Goal: Information Seeking & Learning: Learn about a topic

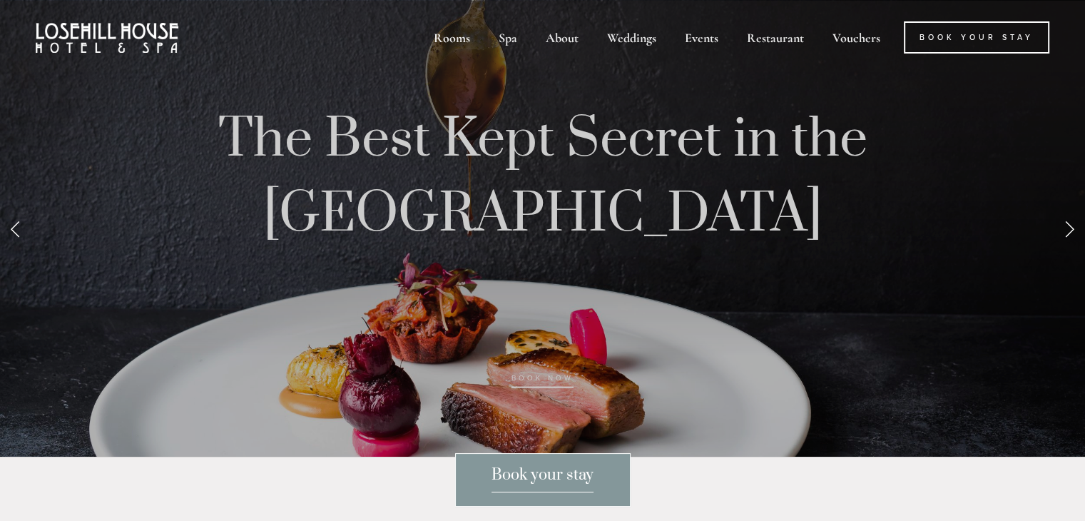
click at [1063, 250] on link "Next Slide" at bounding box center [1069, 228] width 31 height 43
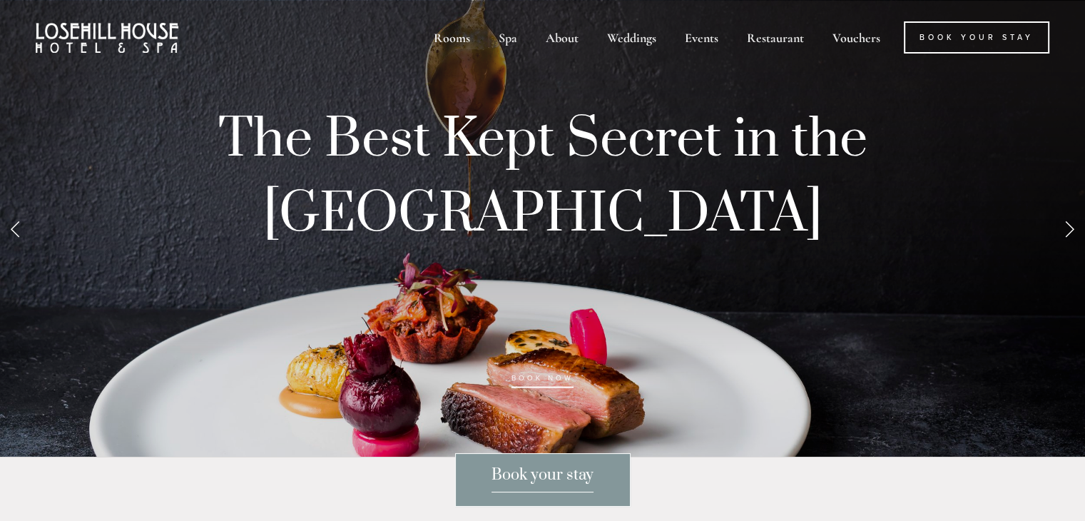
click at [1063, 250] on link "Next Slide" at bounding box center [1069, 228] width 31 height 43
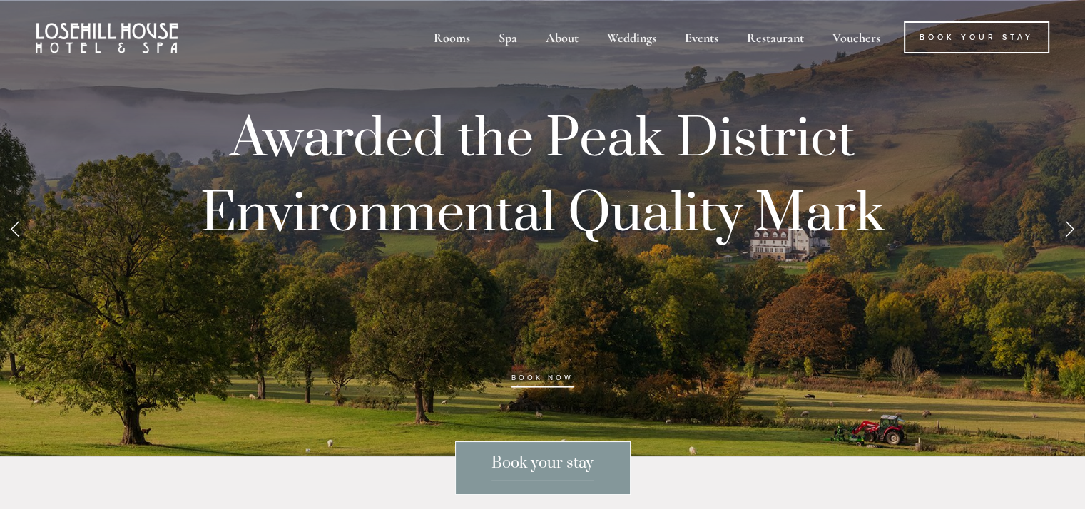
click at [1063, 253] on div at bounding box center [542, 254] width 1085 height 509
click at [1063, 250] on link "Next Slide" at bounding box center [1069, 228] width 31 height 43
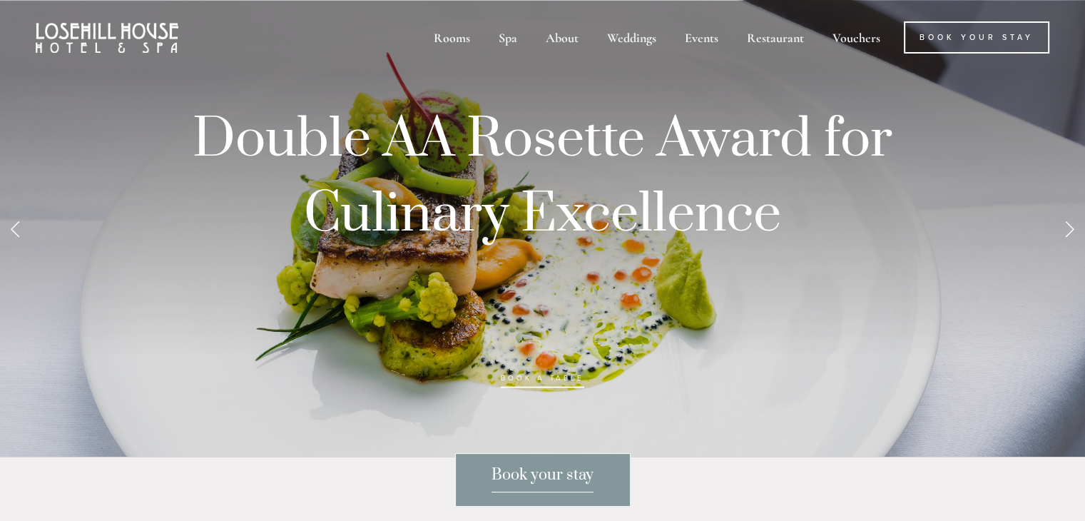
click at [1063, 250] on link "Next Slide" at bounding box center [1069, 228] width 31 height 43
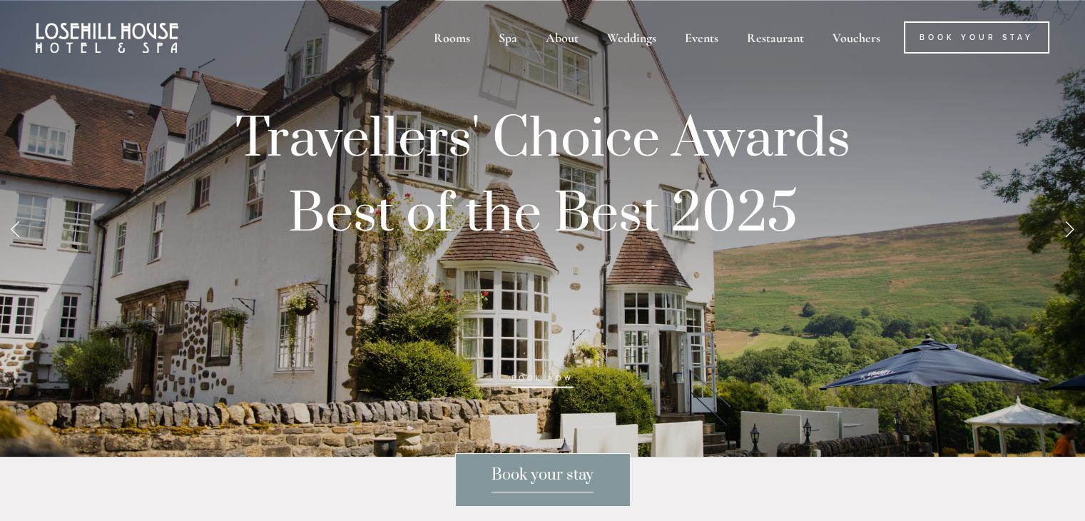
click at [1063, 250] on link "Next Slide" at bounding box center [1069, 228] width 31 height 43
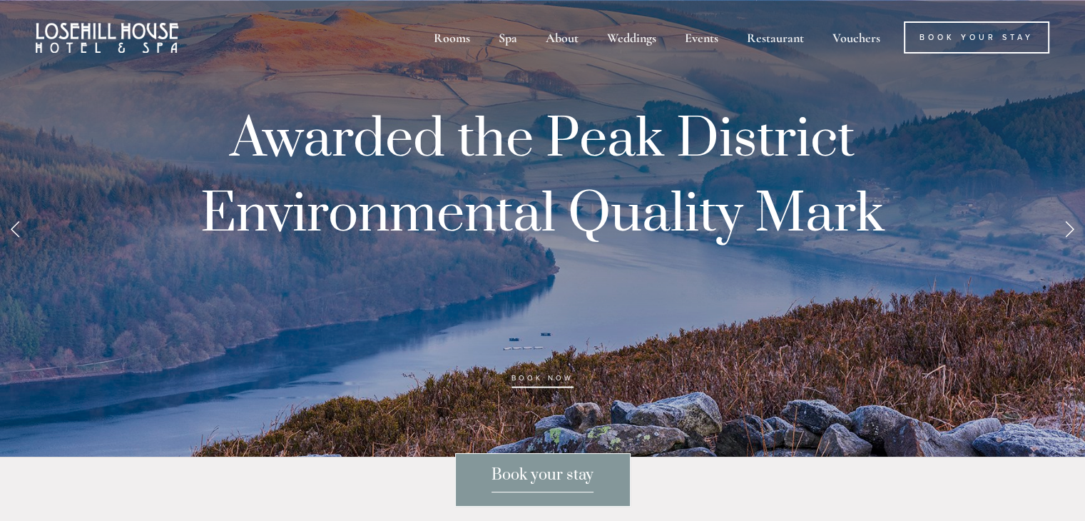
click at [1063, 250] on link "Next Slide" at bounding box center [1069, 228] width 31 height 43
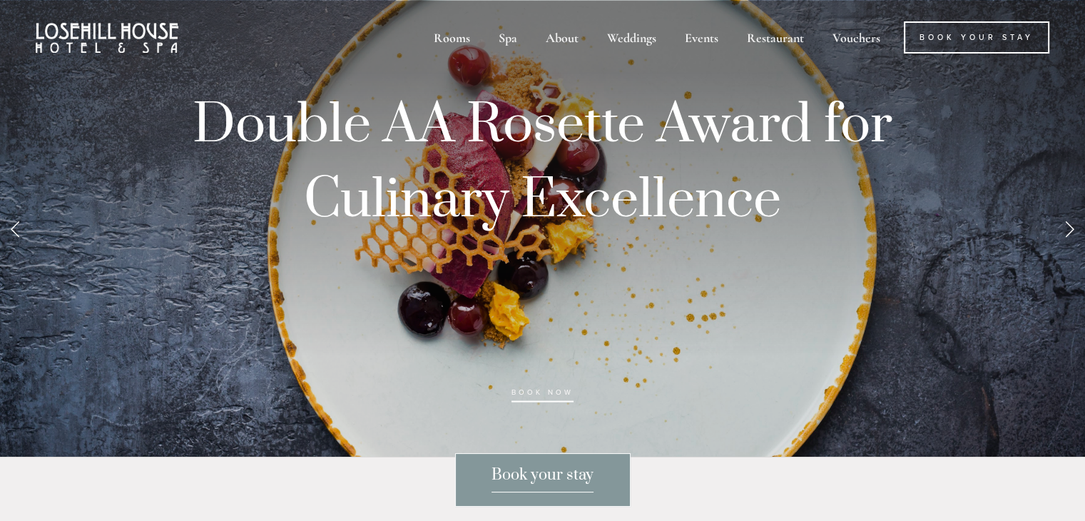
click at [1063, 250] on link "Next Slide" at bounding box center [1069, 228] width 31 height 43
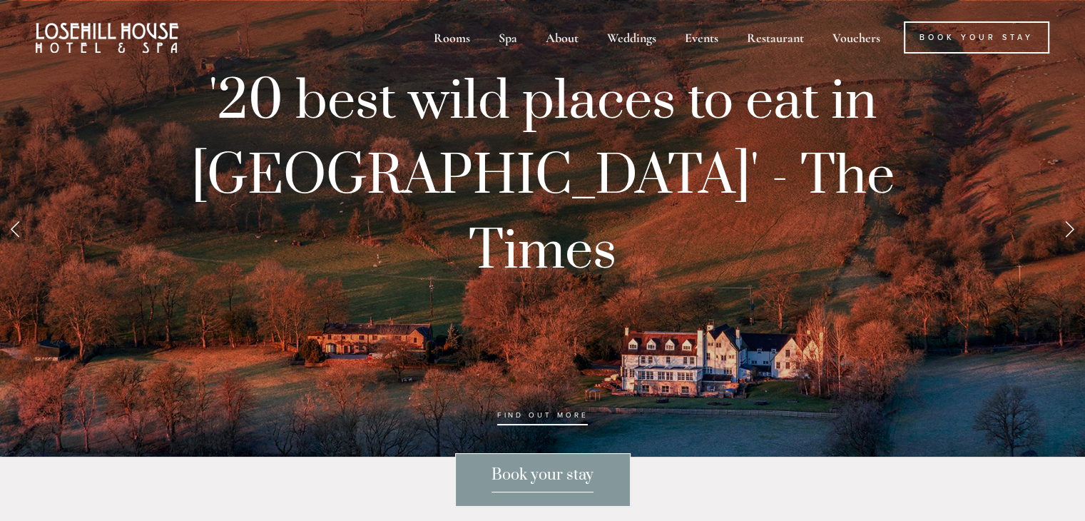
click at [1063, 250] on link "Next Slide" at bounding box center [1069, 228] width 31 height 43
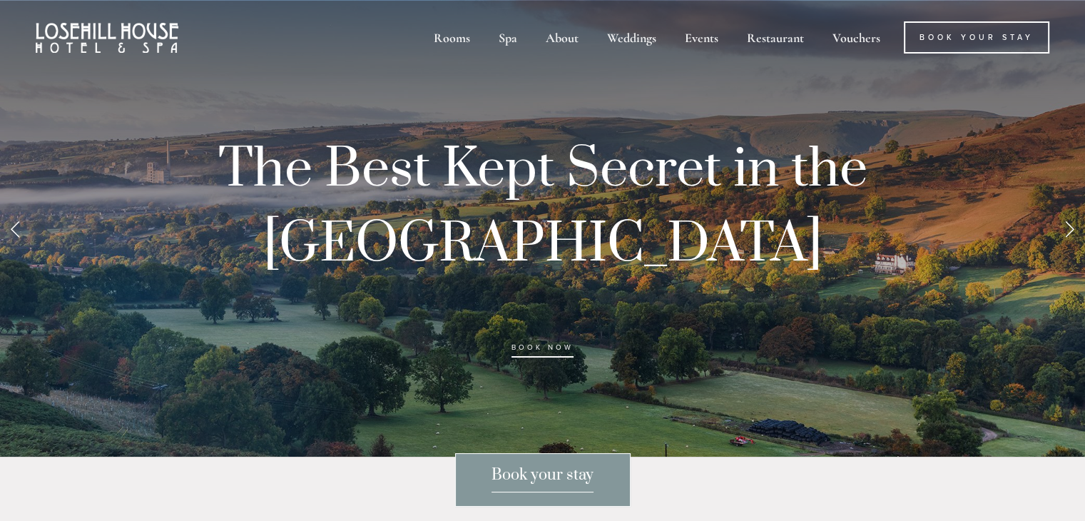
click at [1063, 250] on link "Next Slide" at bounding box center [1069, 228] width 31 height 43
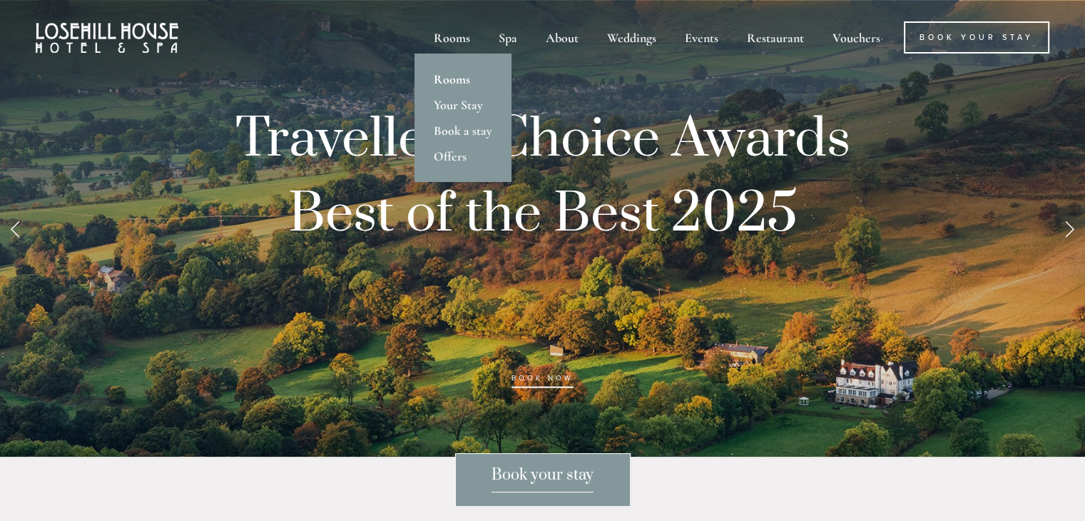
click at [447, 76] on link "Rooms" at bounding box center [463, 79] width 97 height 26
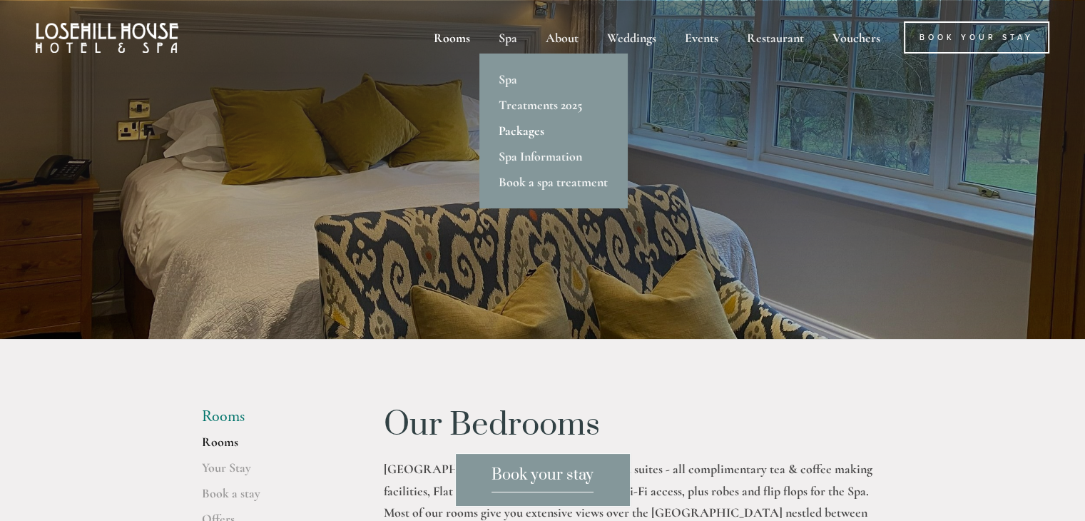
click at [514, 129] on link "Packages" at bounding box center [553, 131] width 148 height 26
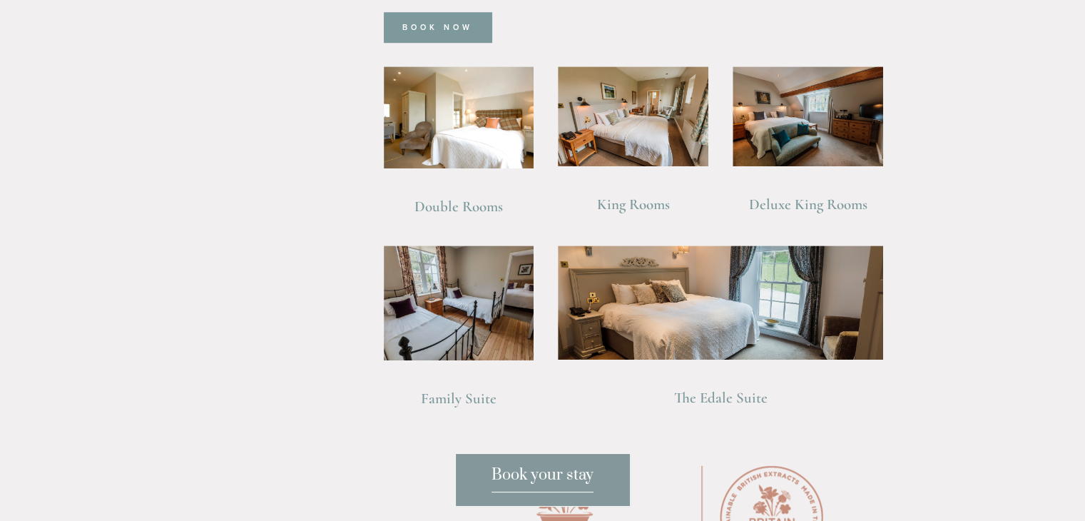
scroll to position [1047, 0]
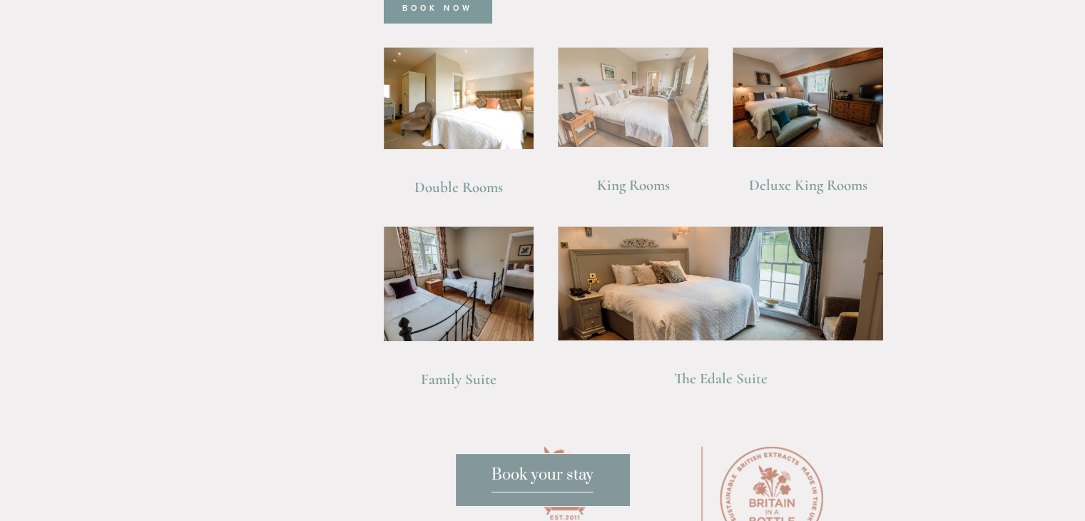
click at [636, 88] on img at bounding box center [633, 97] width 151 height 101
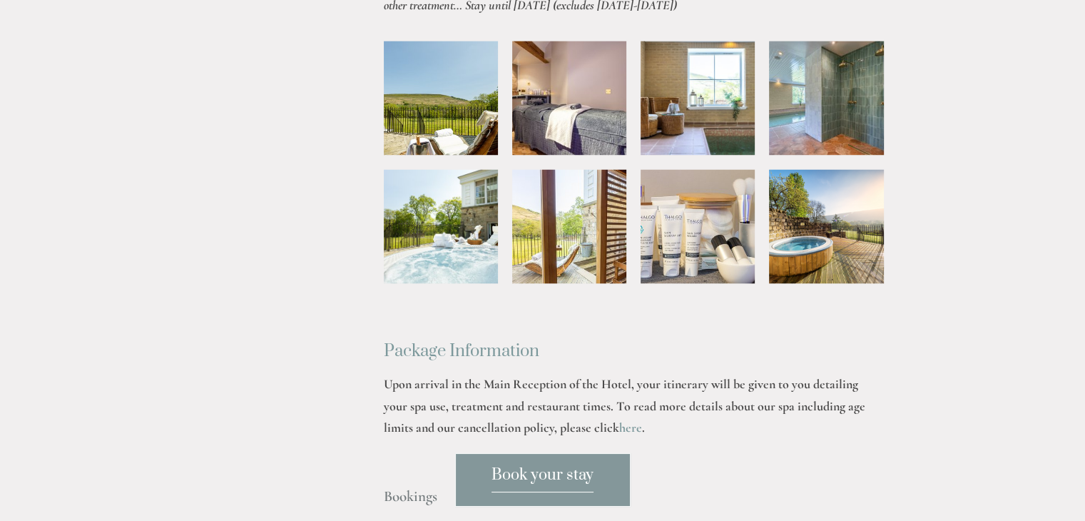
scroll to position [2426, 0]
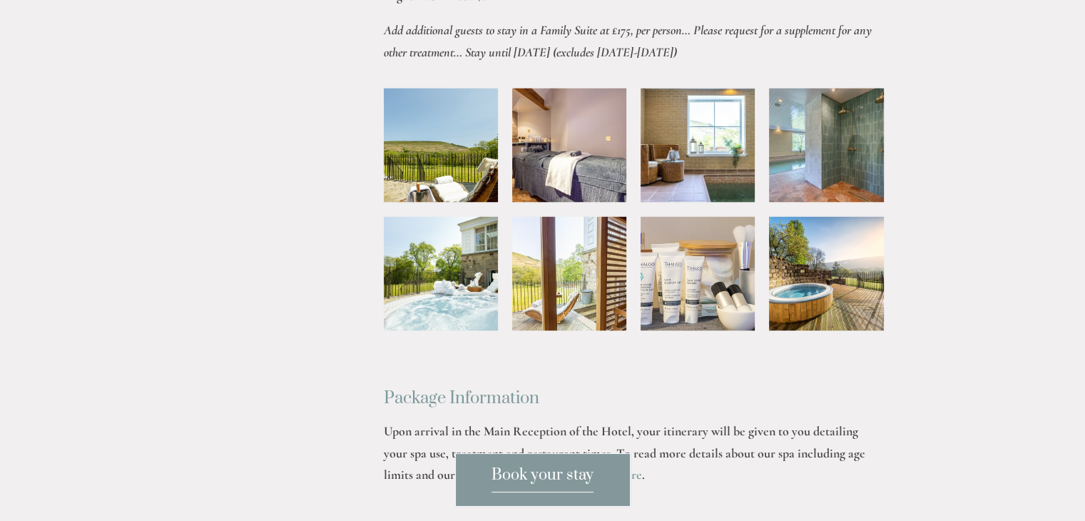
click at [703, 131] on img at bounding box center [697, 145] width 171 height 114
click at [825, 172] on img at bounding box center [826, 145] width 157 height 114
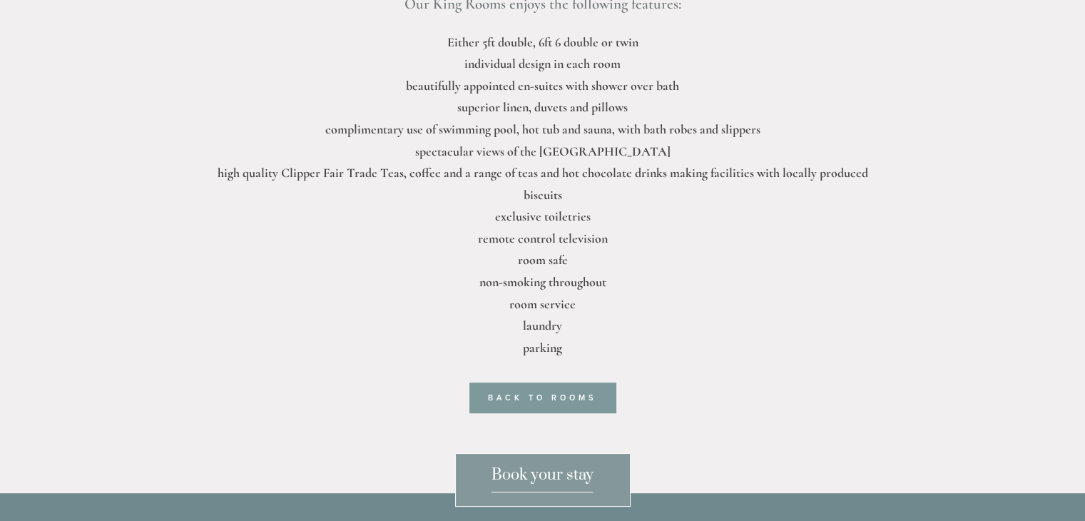
scroll to position [685, 0]
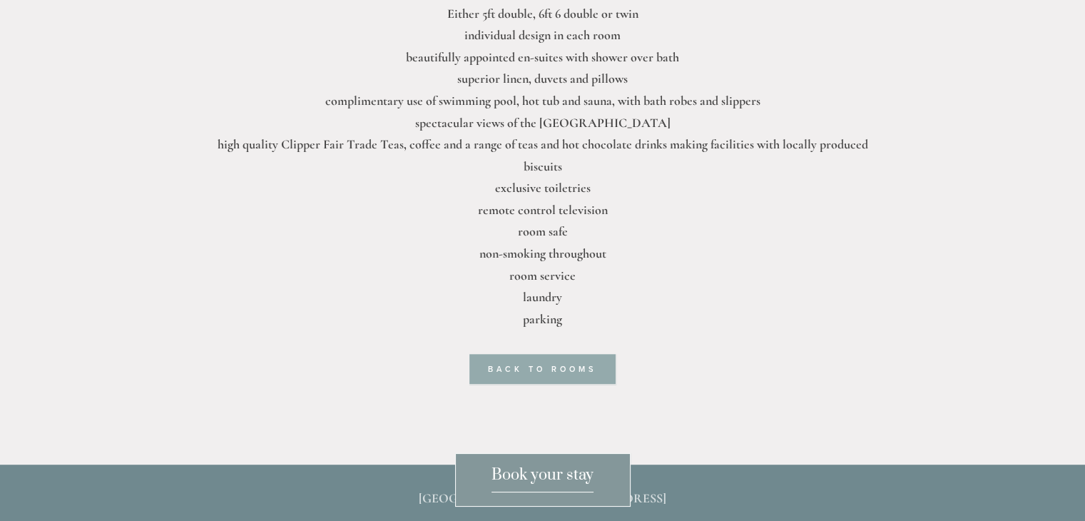
click at [591, 354] on link "Back to rooms" at bounding box center [542, 369] width 146 height 30
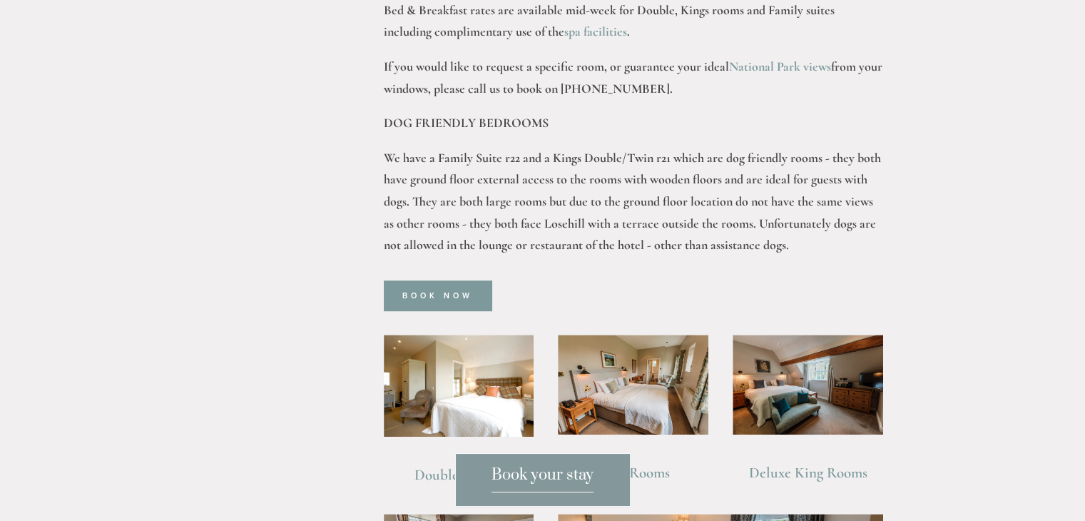
scroll to position [913, 0]
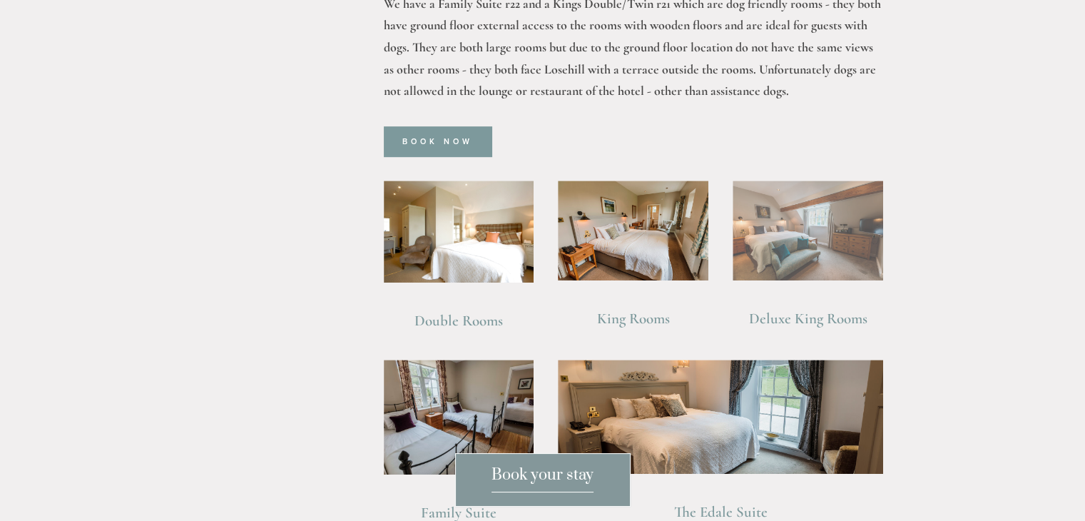
click at [808, 189] on img at bounding box center [808, 231] width 151 height 101
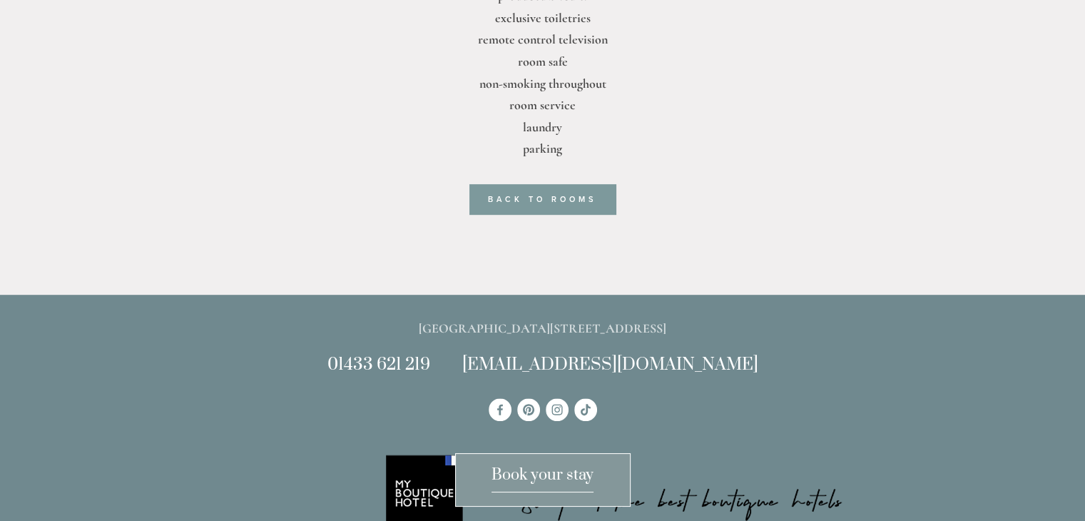
scroll to position [808, 0]
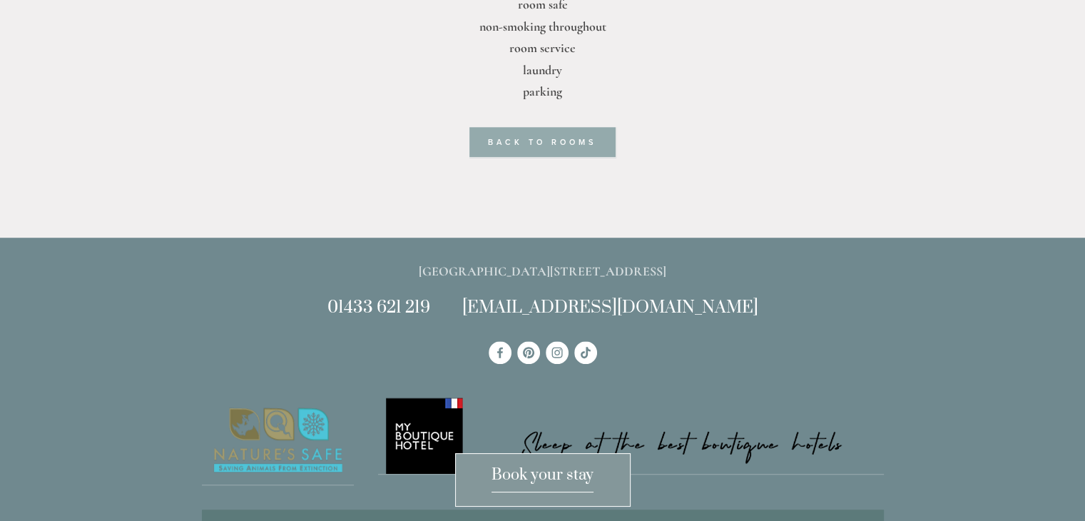
click at [557, 137] on link "Back to rooms" at bounding box center [542, 142] width 146 height 30
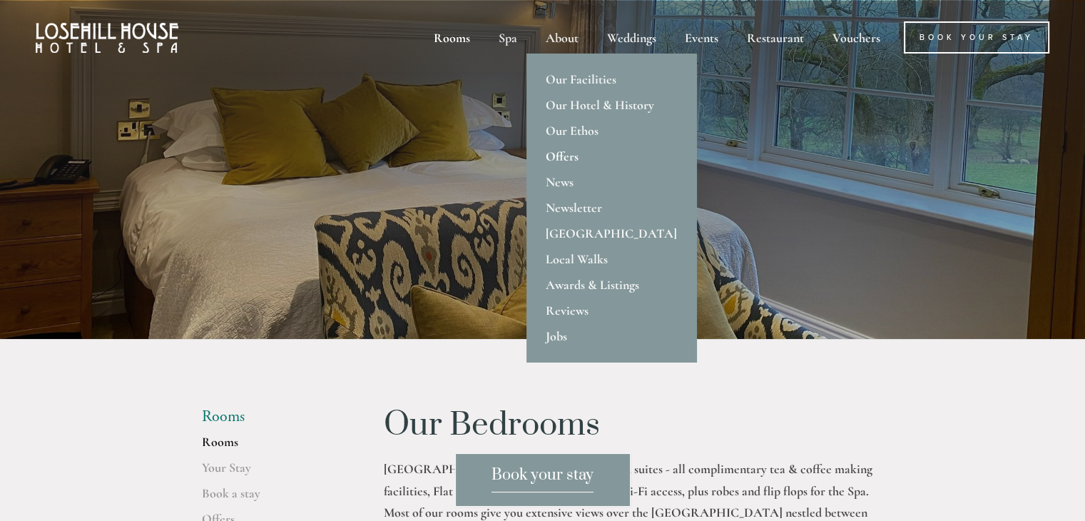
click at [562, 151] on link "Offers" at bounding box center [612, 156] width 170 height 26
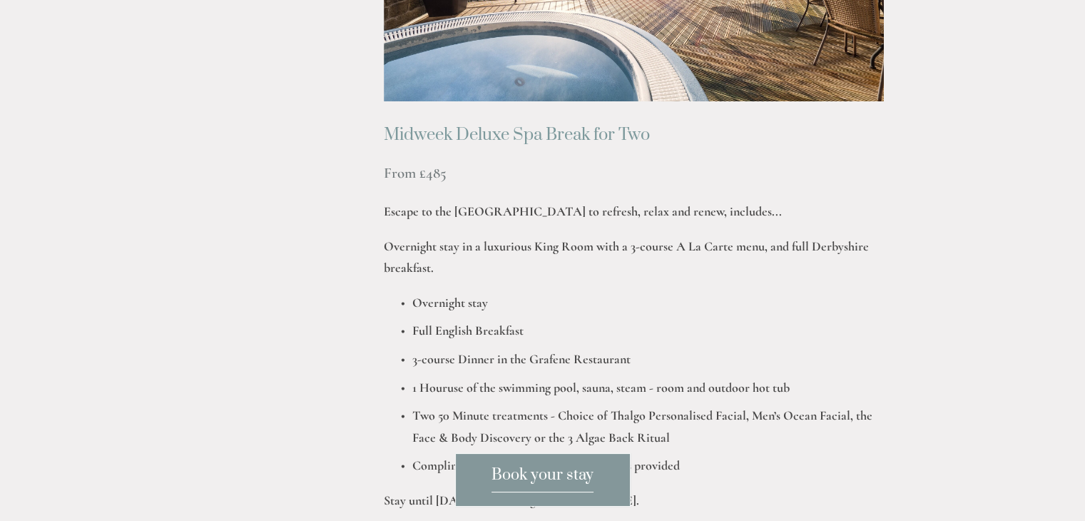
scroll to position [1741, 0]
